Goal: Task Accomplishment & Management: Manage account settings

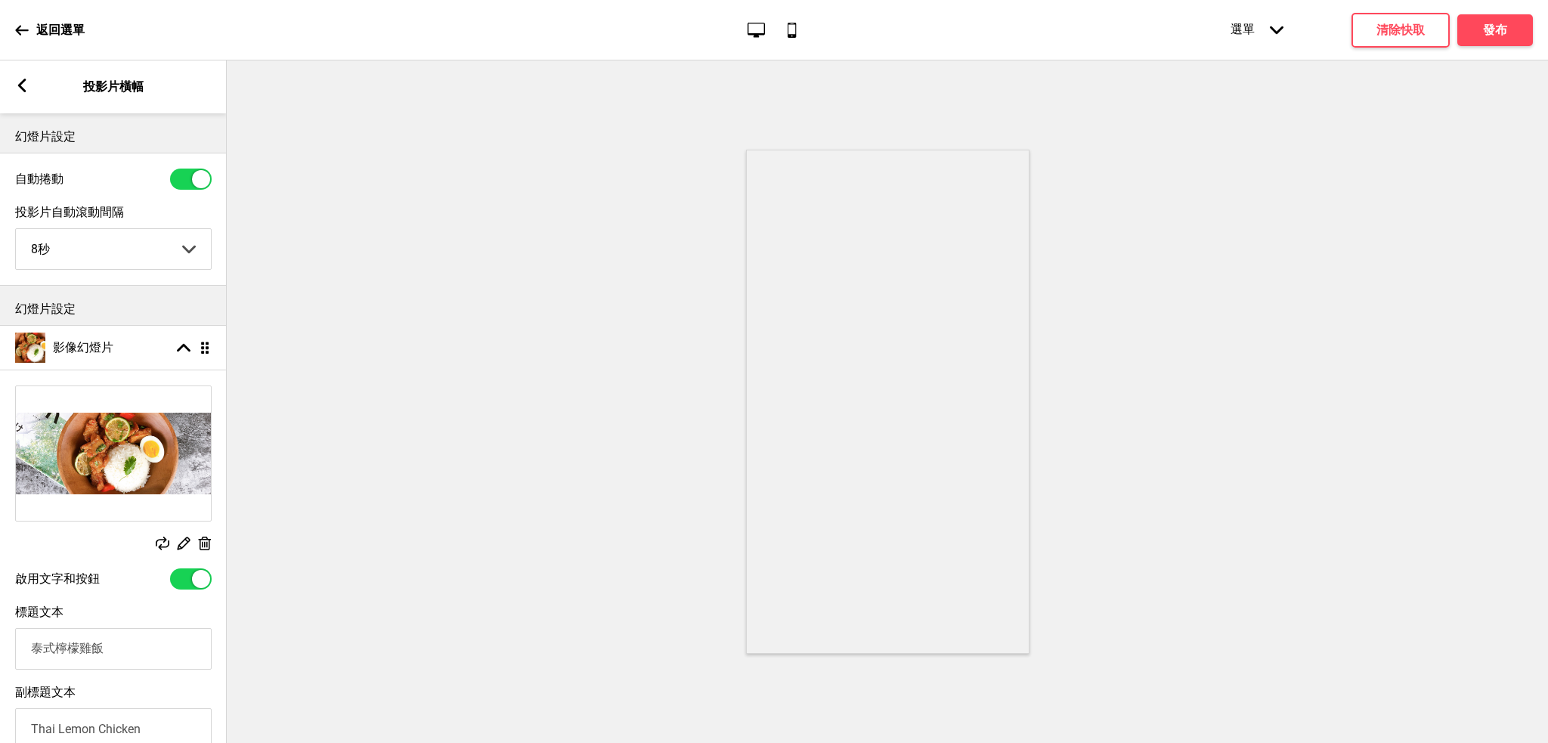
select select "8000"
select select "right"
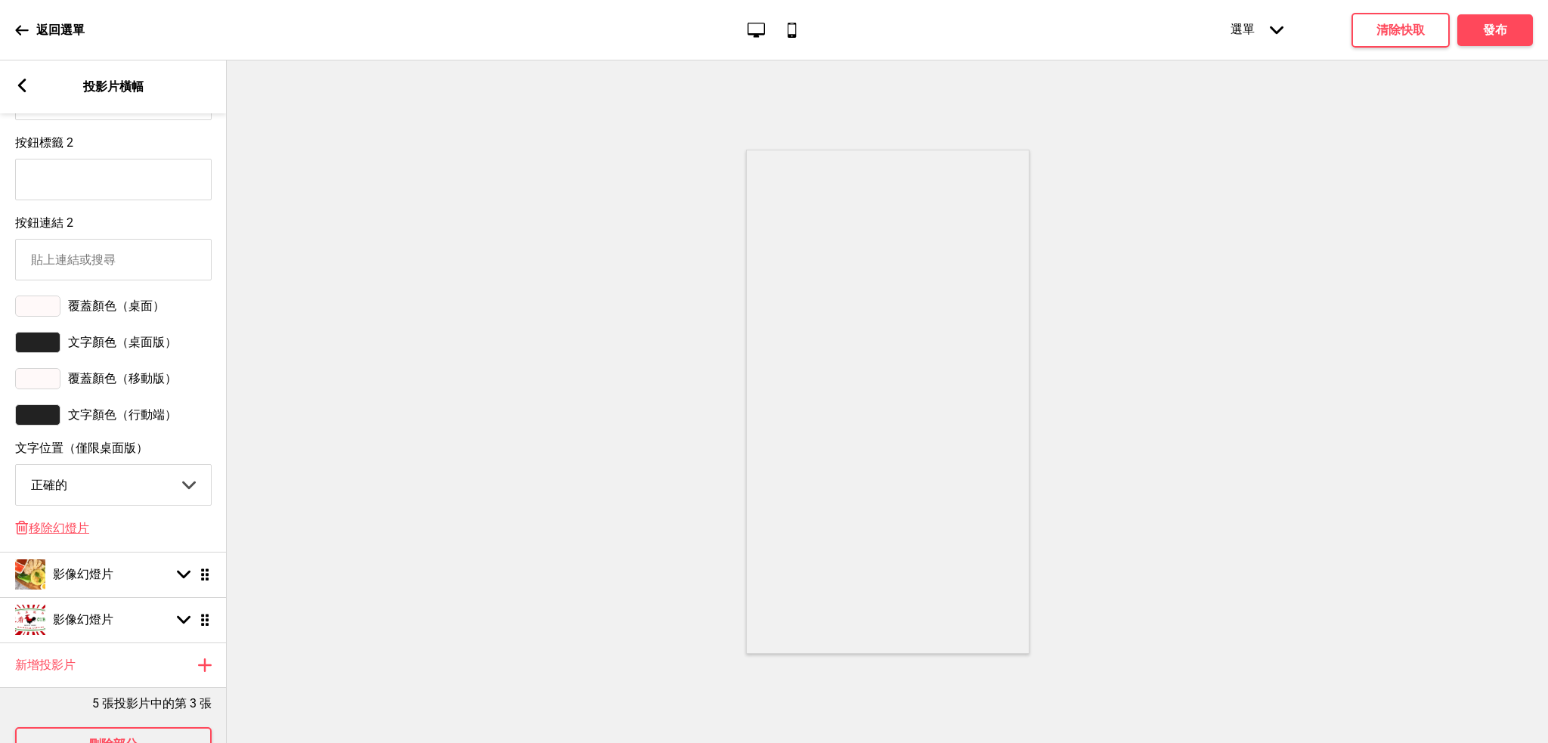
scroll to position [793, 0]
click at [28, 421] on div at bounding box center [37, 411] width 45 height 21
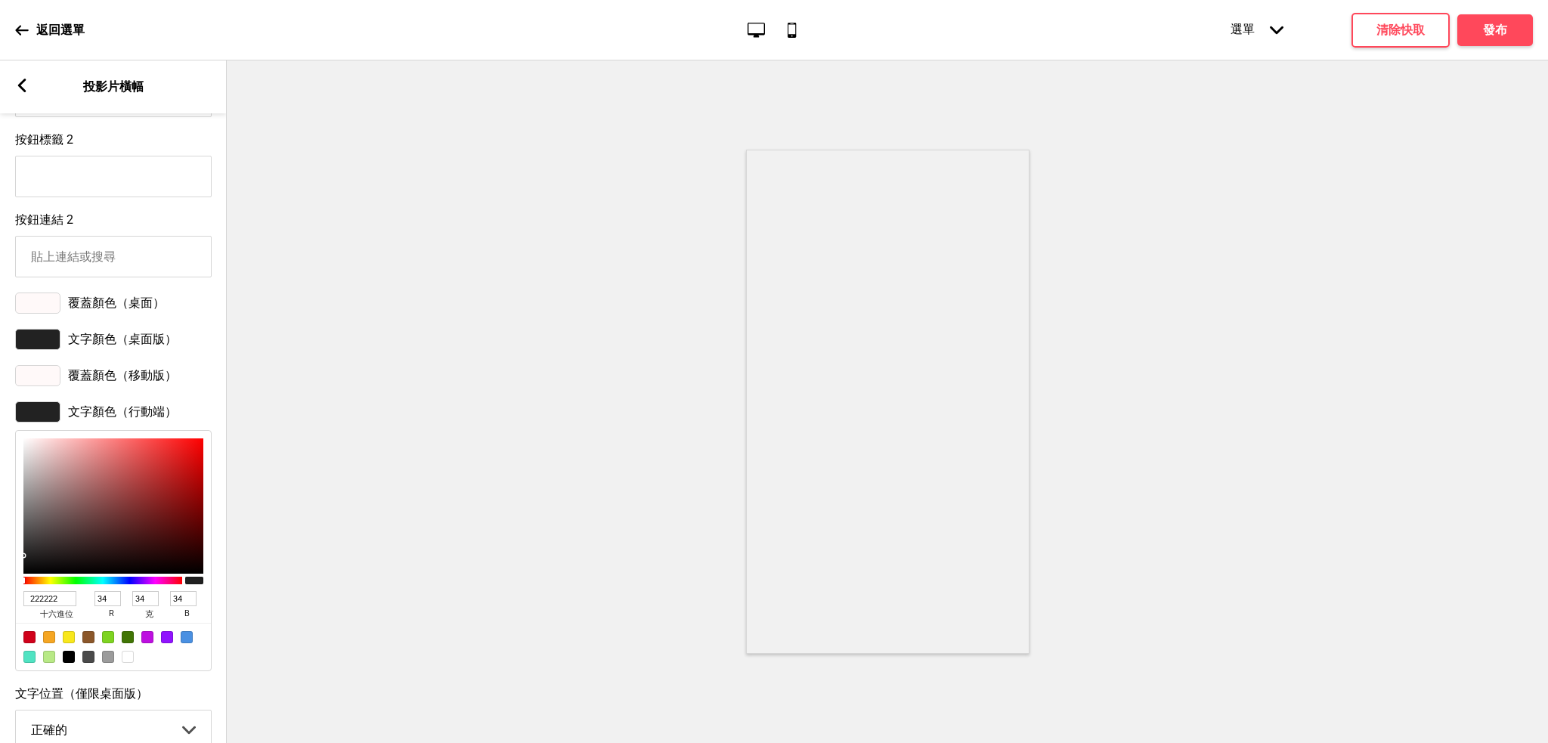
type input "A63838"
type input "166"
type input "56"
click at [143, 499] on div at bounding box center [113, 505] width 180 height 135
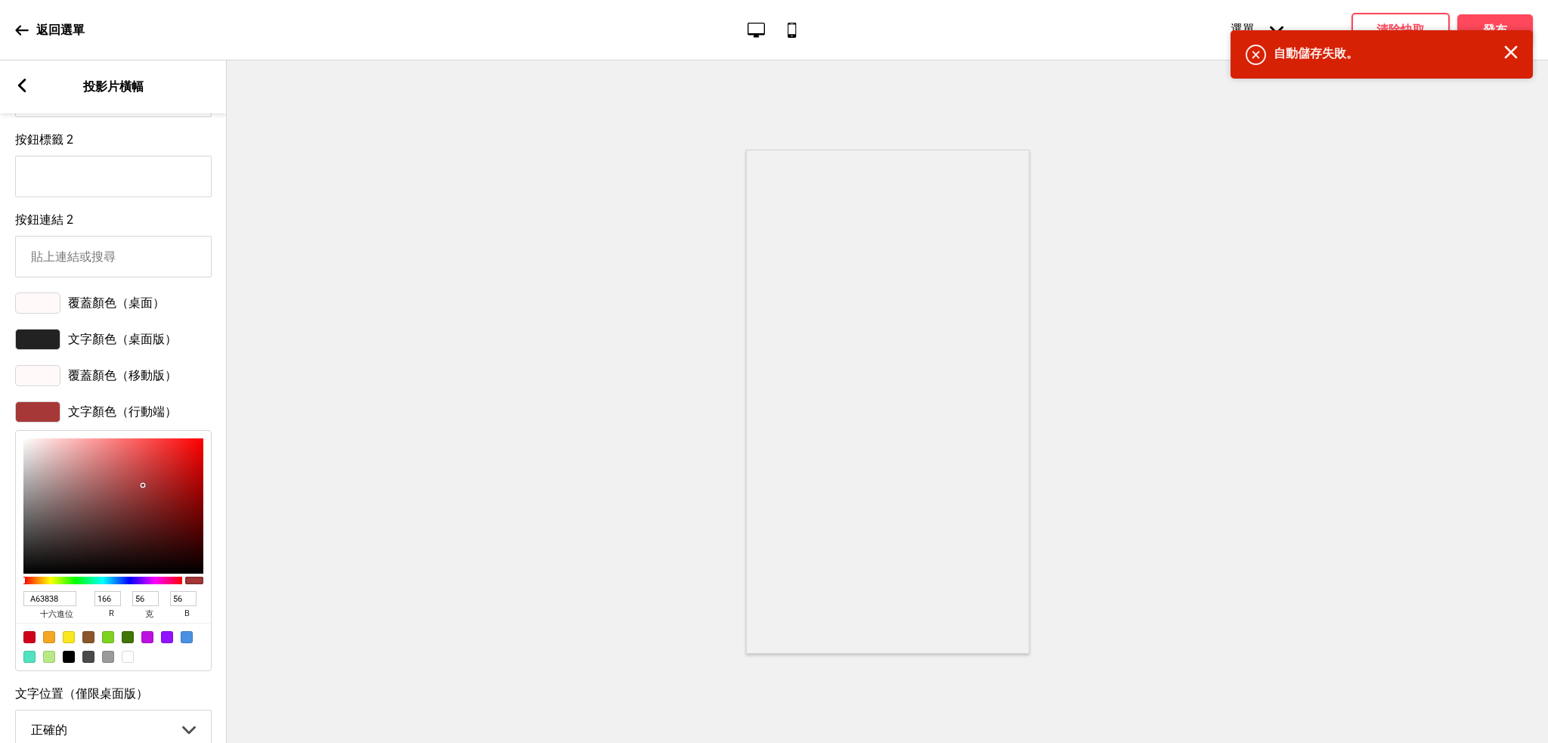
type input "D62020"
type input "214"
type input "32"
type input "D82020"
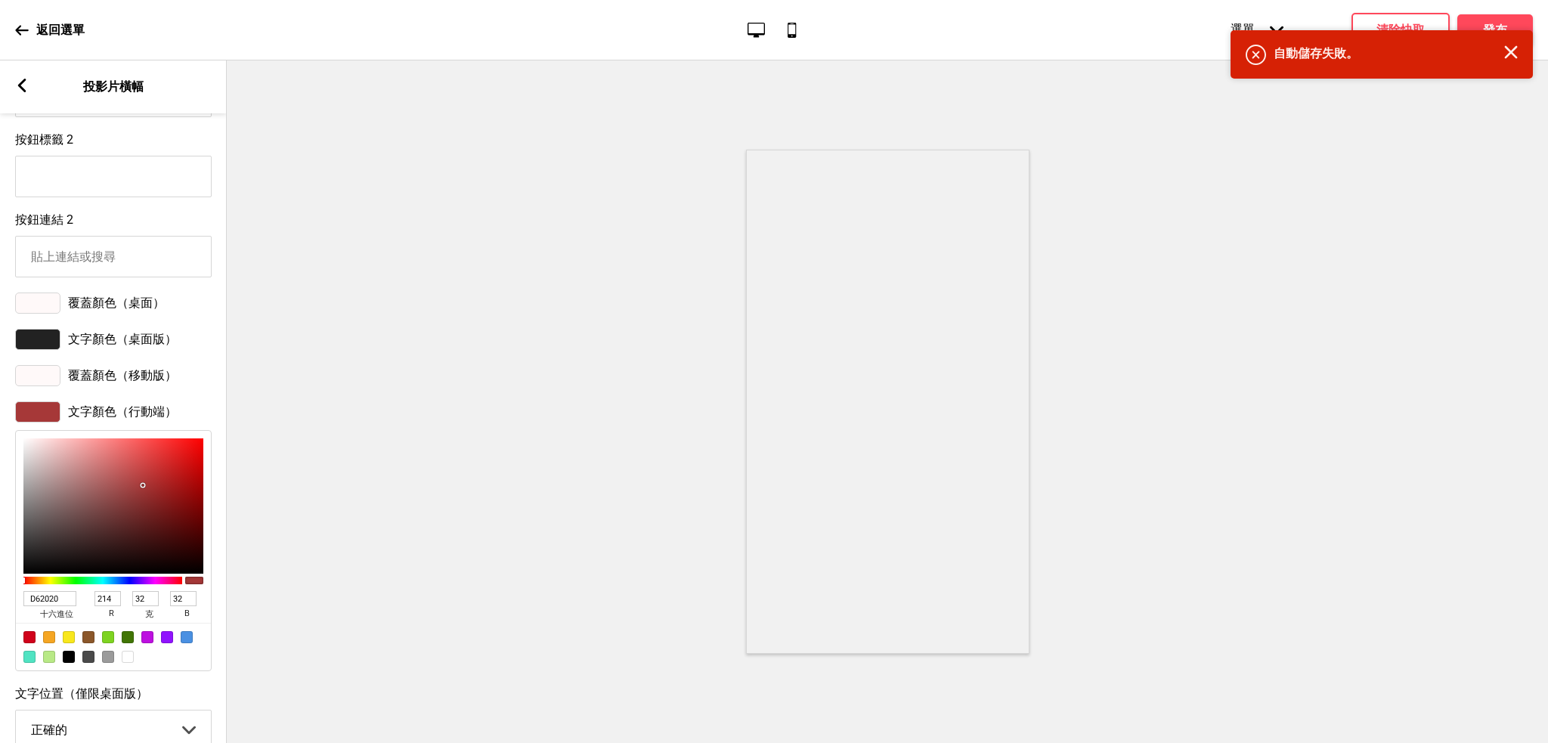
type input "216"
type input "E22121"
type input "226"
type input "33"
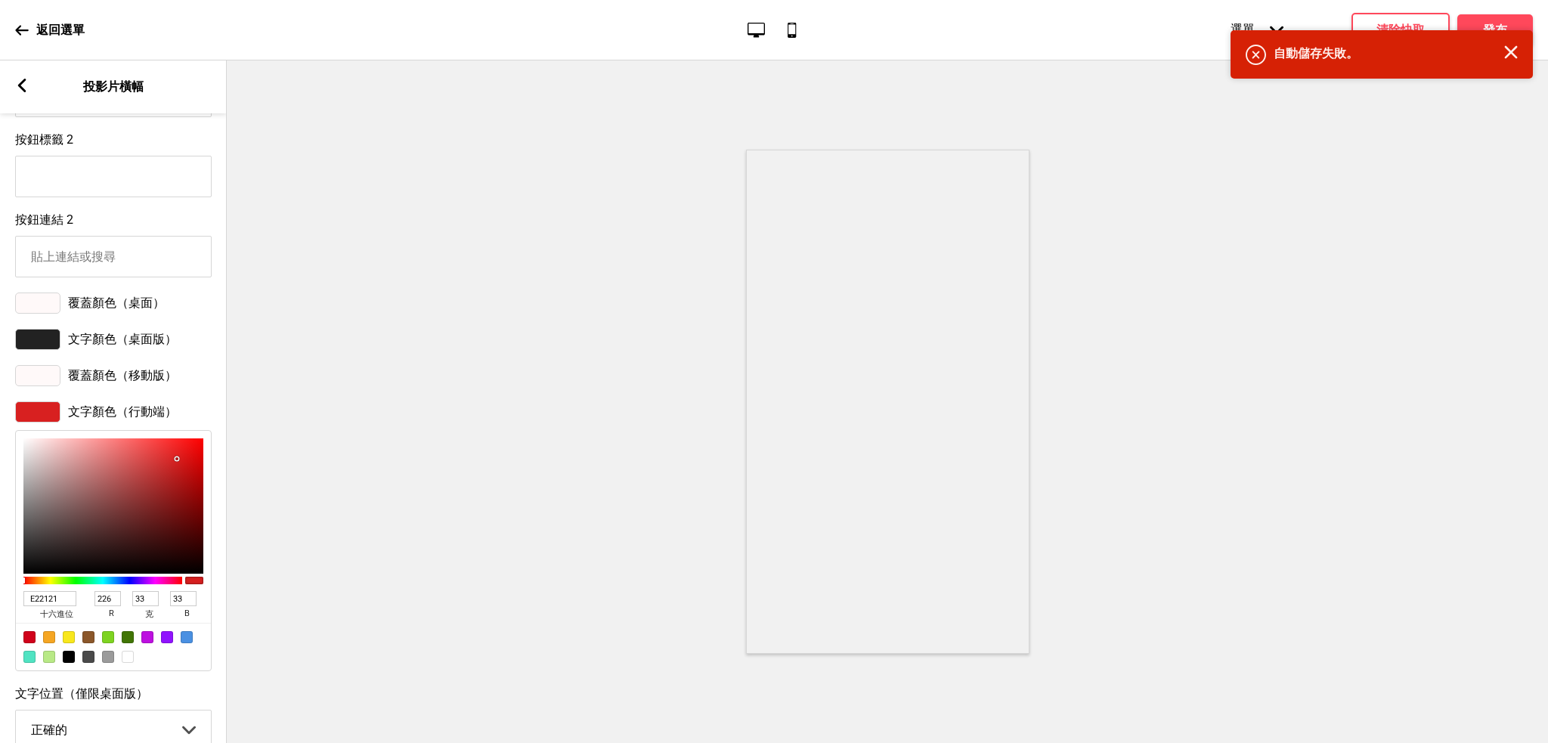
type input "E62222"
type input "230"
type input "34"
drag, startPoint x: 177, startPoint y: 473, endPoint x: 177, endPoint y: 465, distance: 8.3
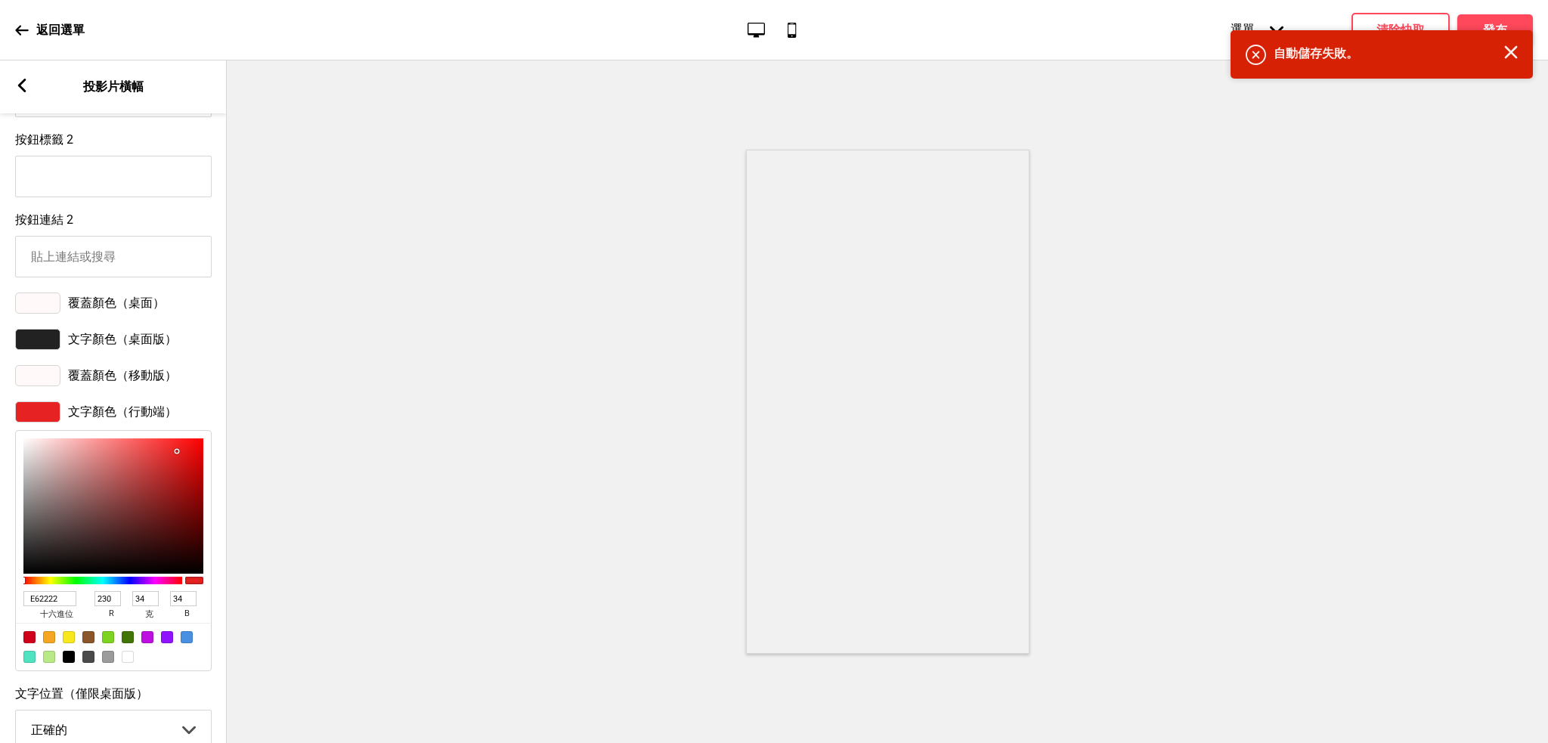
click at [177, 465] on div at bounding box center [113, 505] width 180 height 135
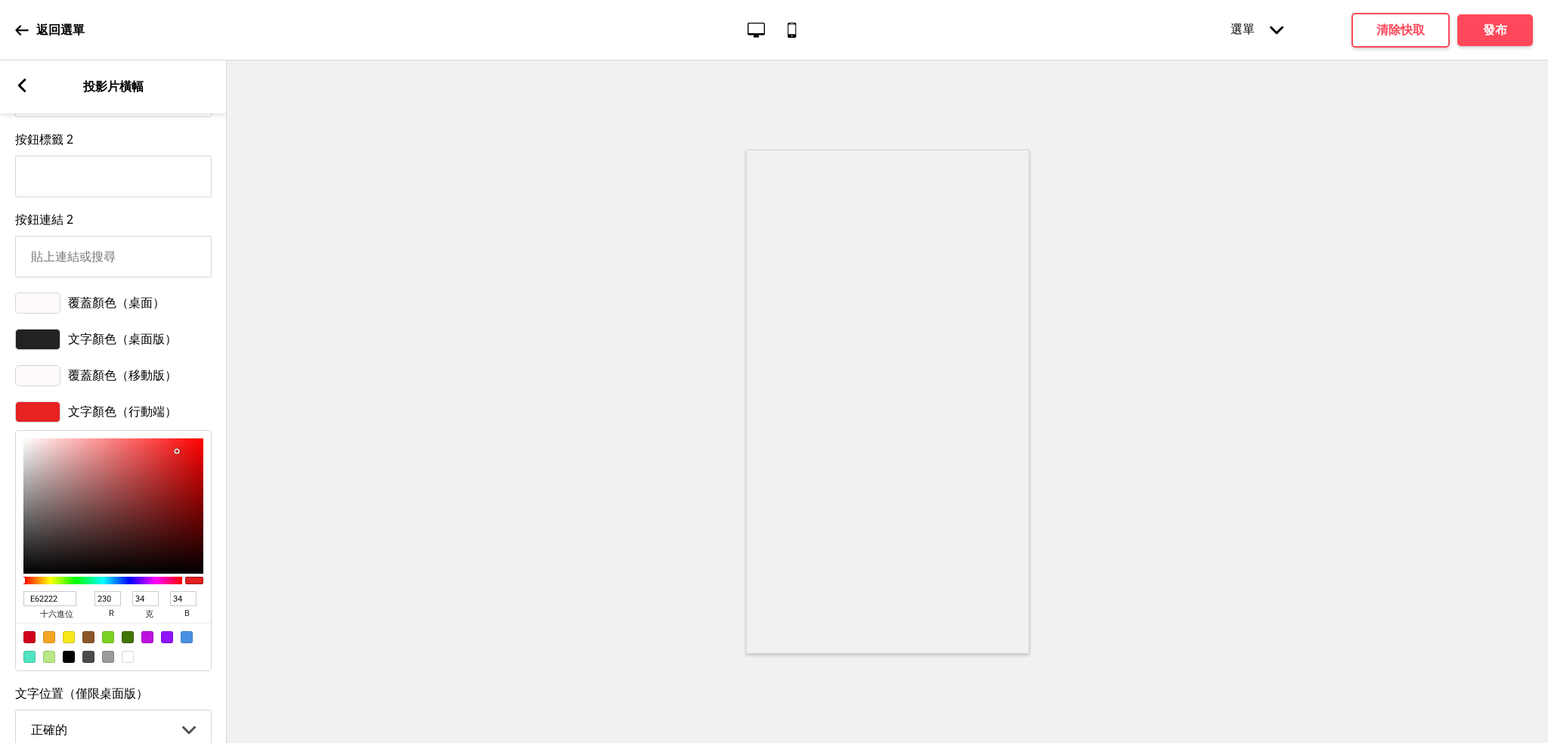
click at [22, 31] on icon at bounding box center [22, 30] width 14 height 14
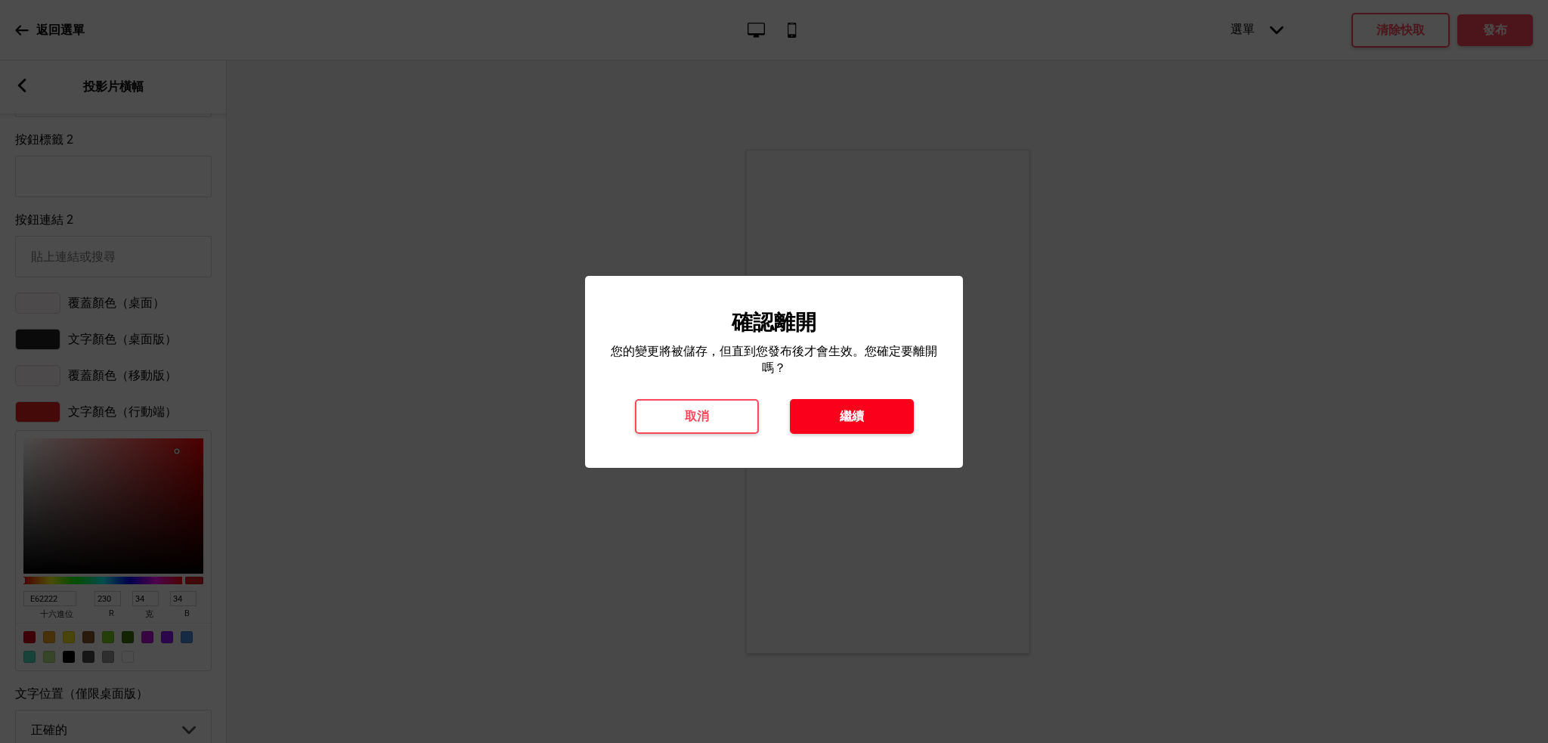
click at [846, 417] on font "繼續" at bounding box center [851, 416] width 24 height 14
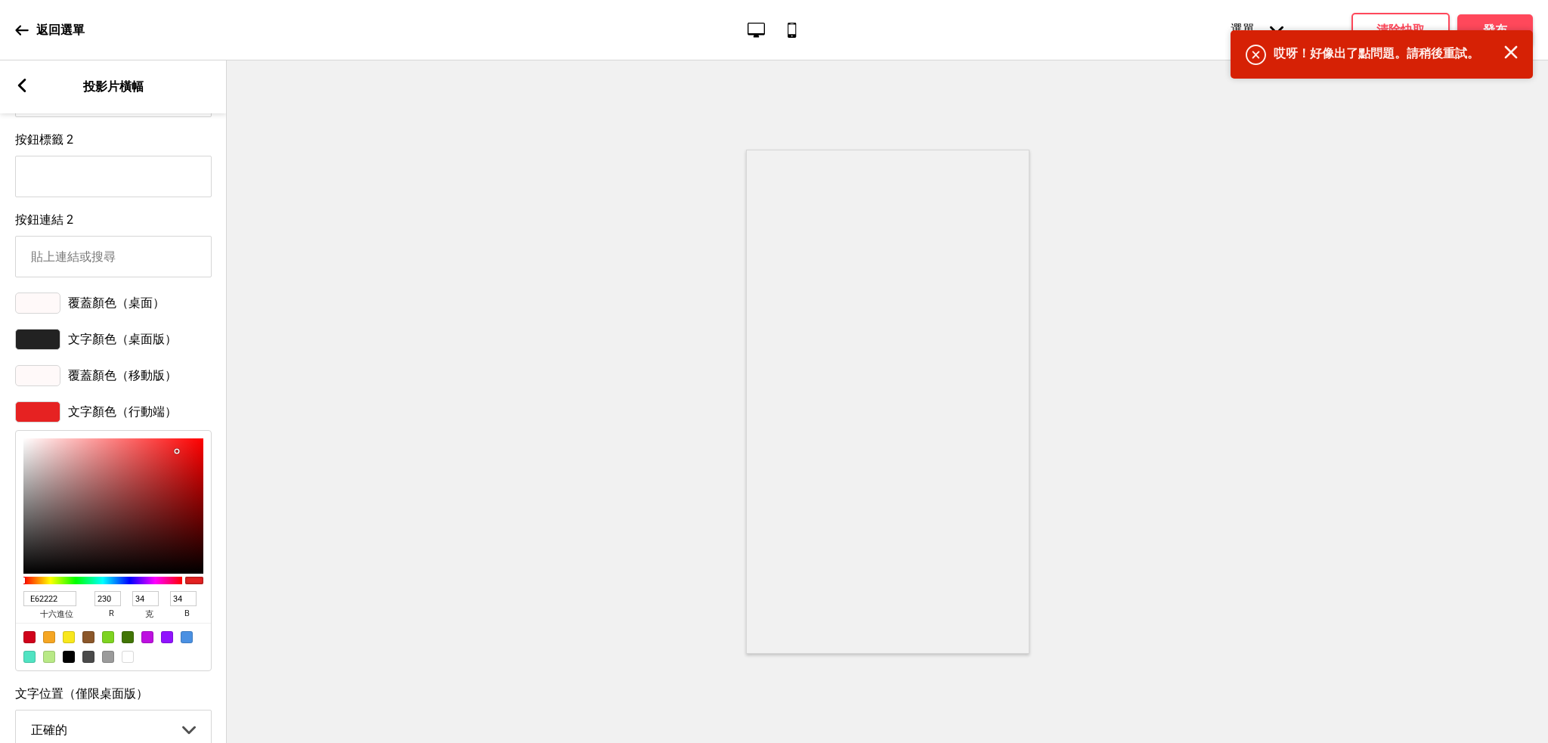
click at [1442, 57] on font "哎呀！好像出了點問題。請稍後重試。" at bounding box center [1376, 53] width 206 height 14
